Goal: Navigation & Orientation: Find specific page/section

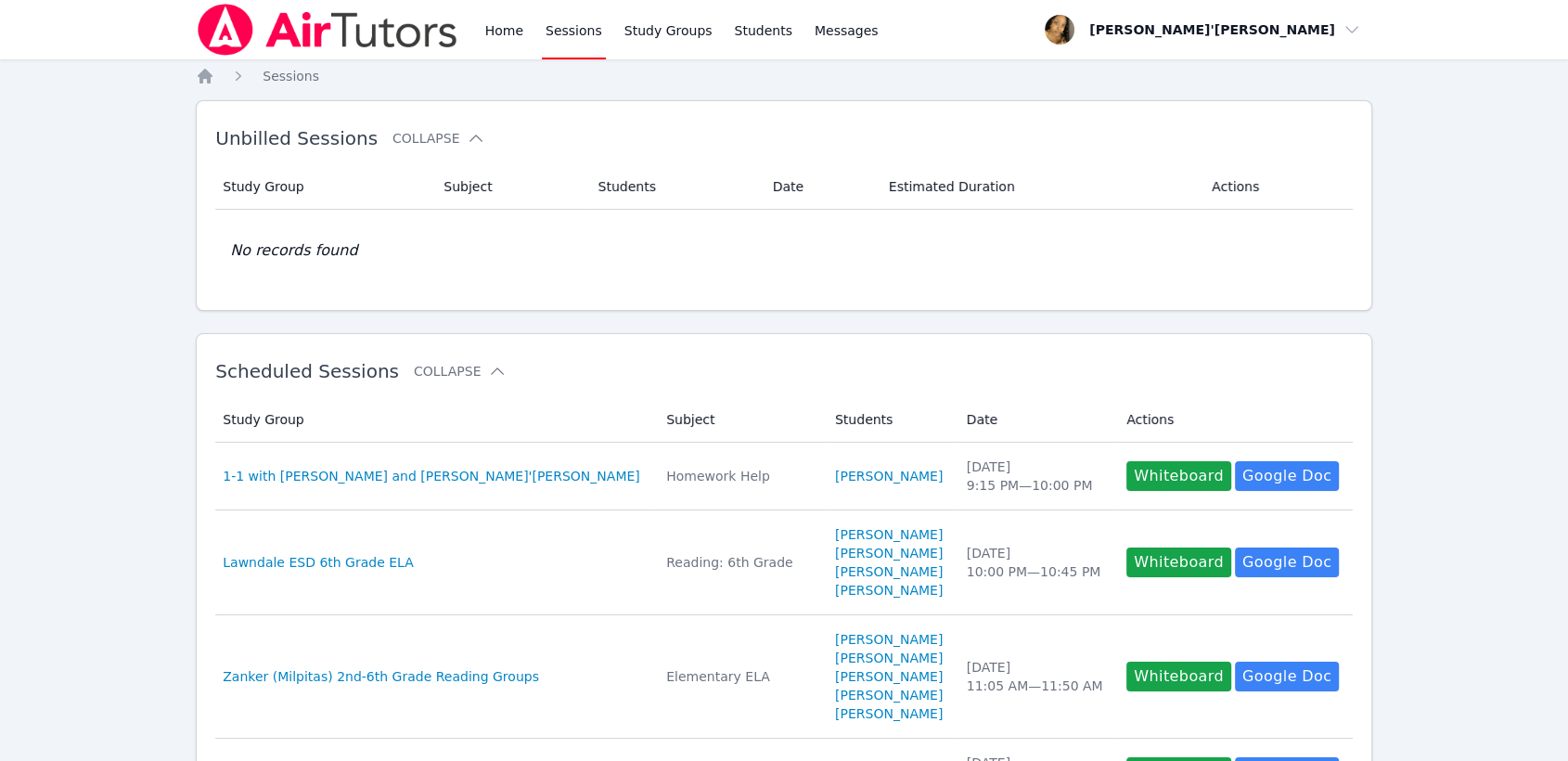
click at [317, 10] on img at bounding box center [327, 30] width 263 height 52
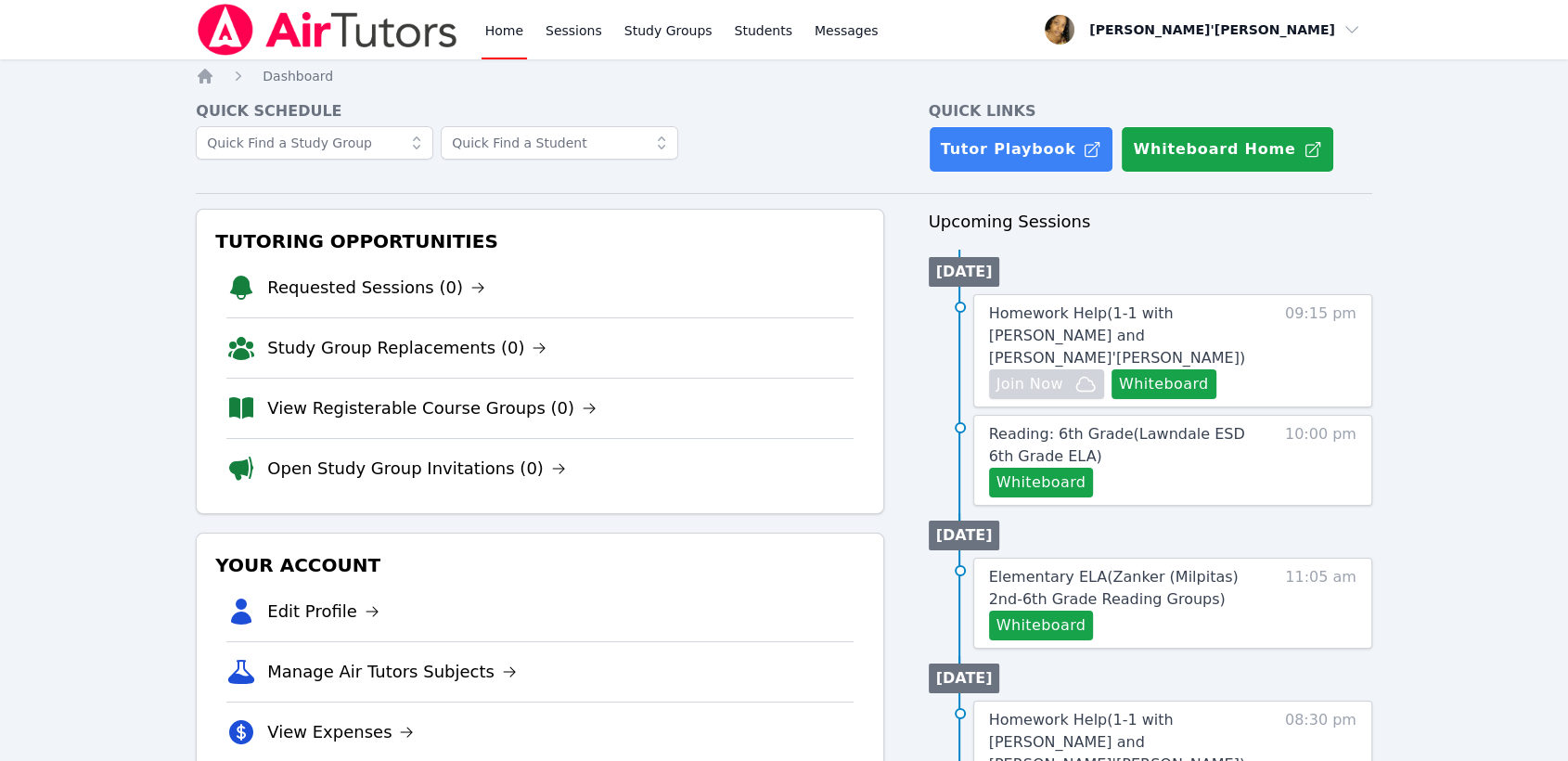
click at [236, 46] on img at bounding box center [327, 30] width 263 height 52
click at [242, 35] on img at bounding box center [327, 30] width 263 height 52
click at [241, 26] on img at bounding box center [327, 30] width 263 height 52
